Goal: Task Accomplishment & Management: Manage account settings

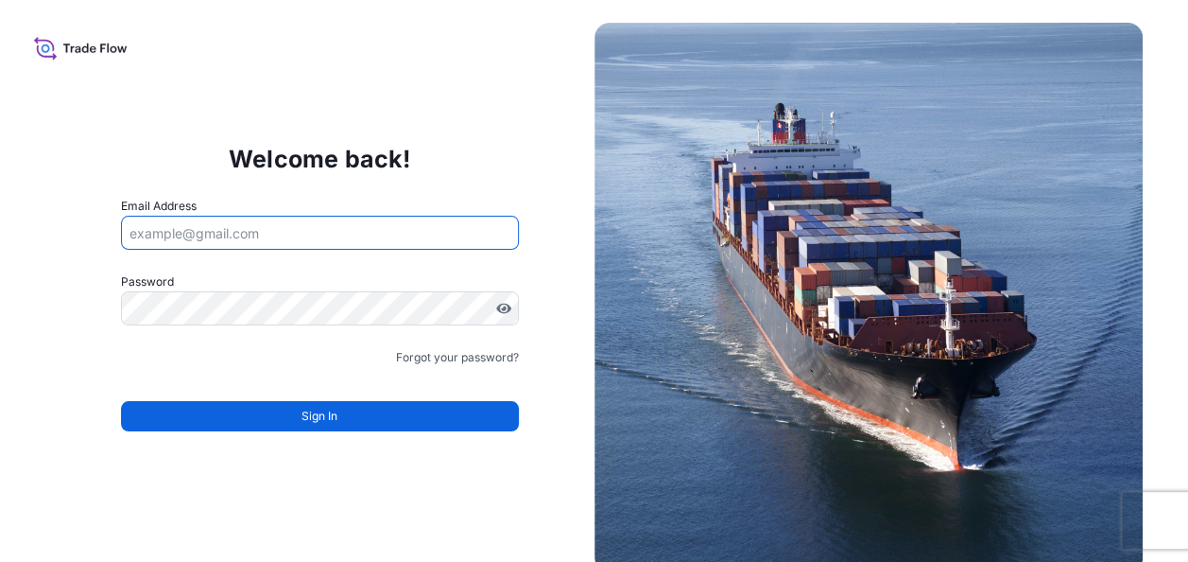
click at [287, 224] on input "Email Address" at bounding box center [320, 233] width 398 height 34
click at [556, 365] on div "Welcome back! Email Address Password Must include: Upper & lower case letters S…" at bounding box center [319, 297] width 549 height 390
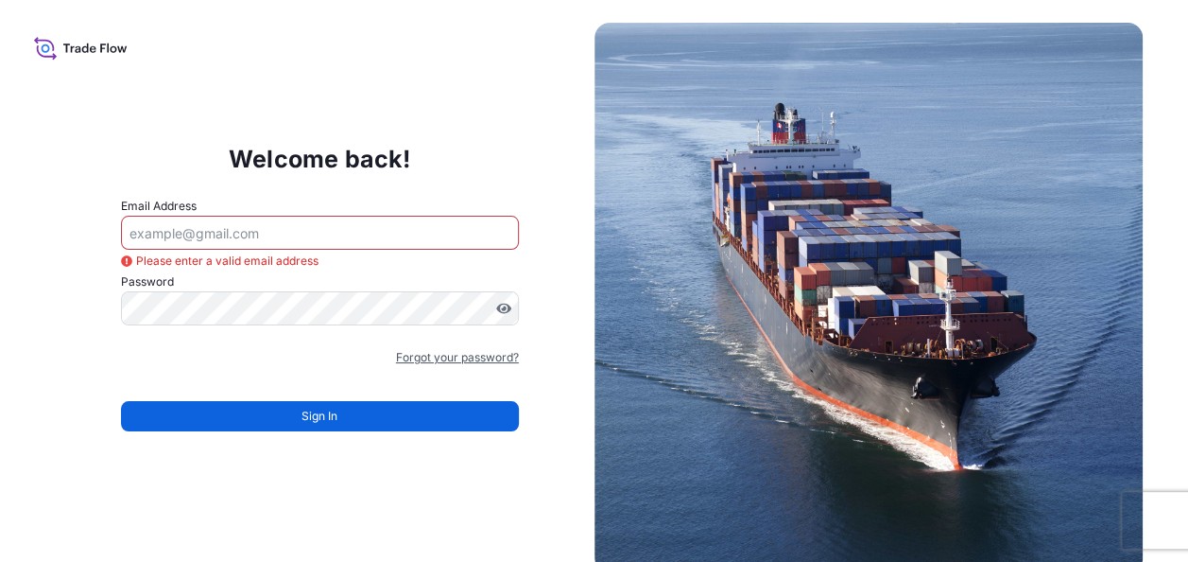
click at [453, 361] on link "Forgot your password?" at bounding box center [457, 357] width 123 height 19
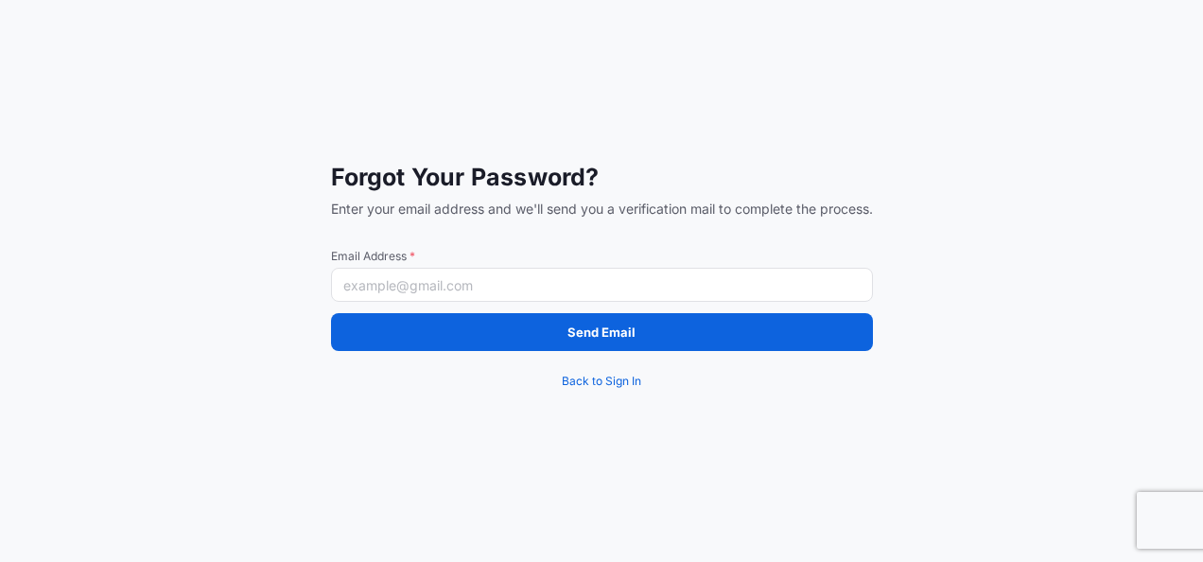
click at [408, 301] on input "Email Address *" at bounding box center [602, 285] width 542 height 34
paste input "[PERSON_NAME][EMAIL_ADDRESS][PERSON_NAME][DOMAIN_NAME]"
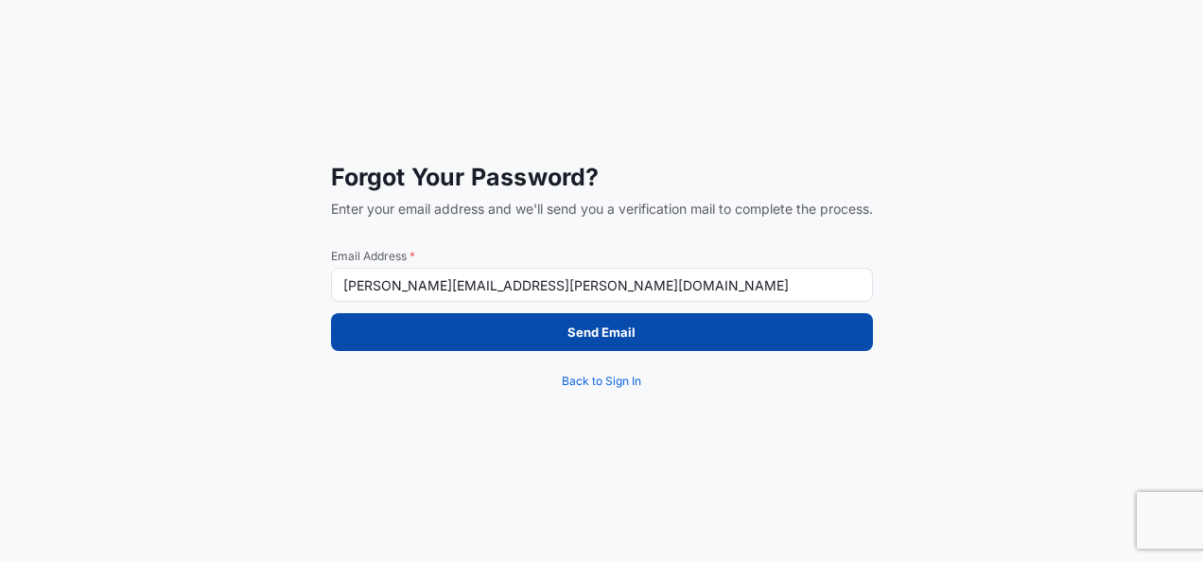
type input "[PERSON_NAME][EMAIL_ADDRESS][PERSON_NAME][DOMAIN_NAME]"
click at [463, 343] on button "Send Email" at bounding box center [602, 332] width 542 height 38
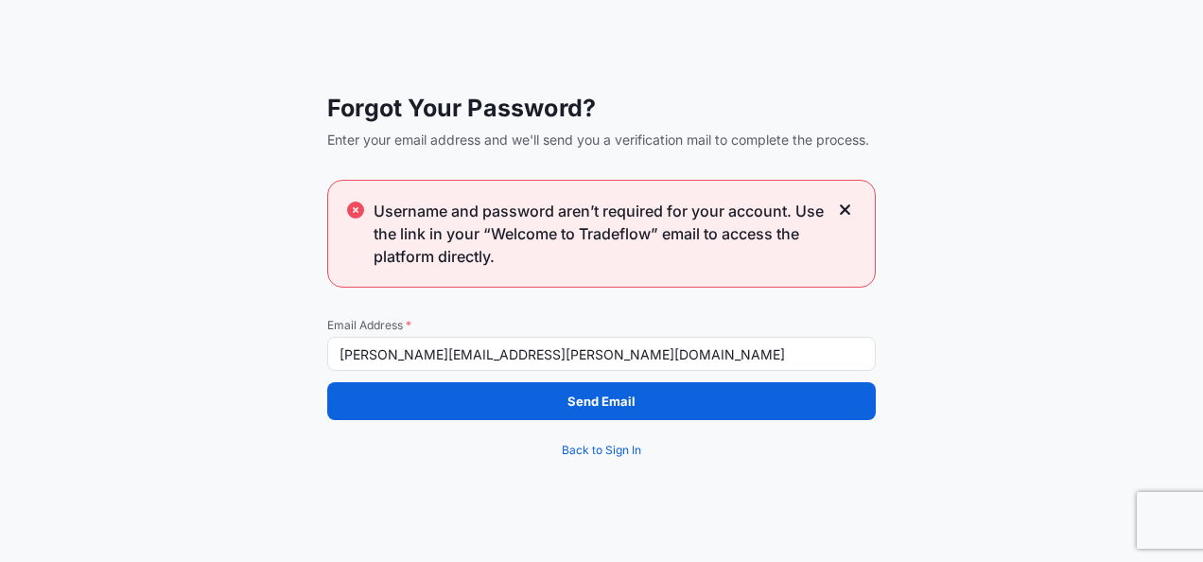
click at [567, 362] on input "[PERSON_NAME][EMAIL_ADDRESS][PERSON_NAME][DOMAIN_NAME]" at bounding box center [601, 354] width 548 height 34
